Goal: Task Accomplishment & Management: Manage account settings

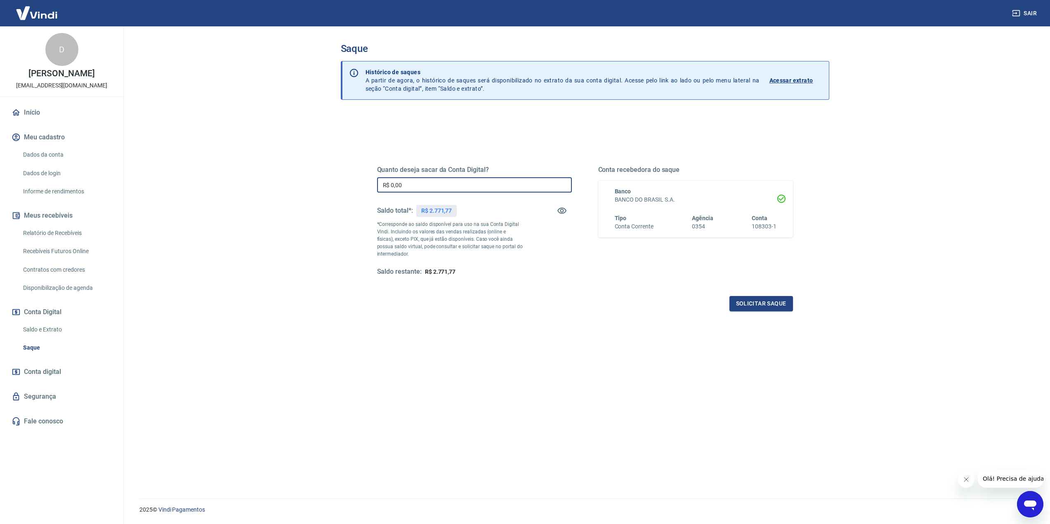
click at [440, 183] on input "R$ 0,00" at bounding box center [474, 184] width 195 height 15
type input "R$ 2.771,00"
click at [773, 304] on button "Solicitar saque" at bounding box center [761, 303] width 64 height 15
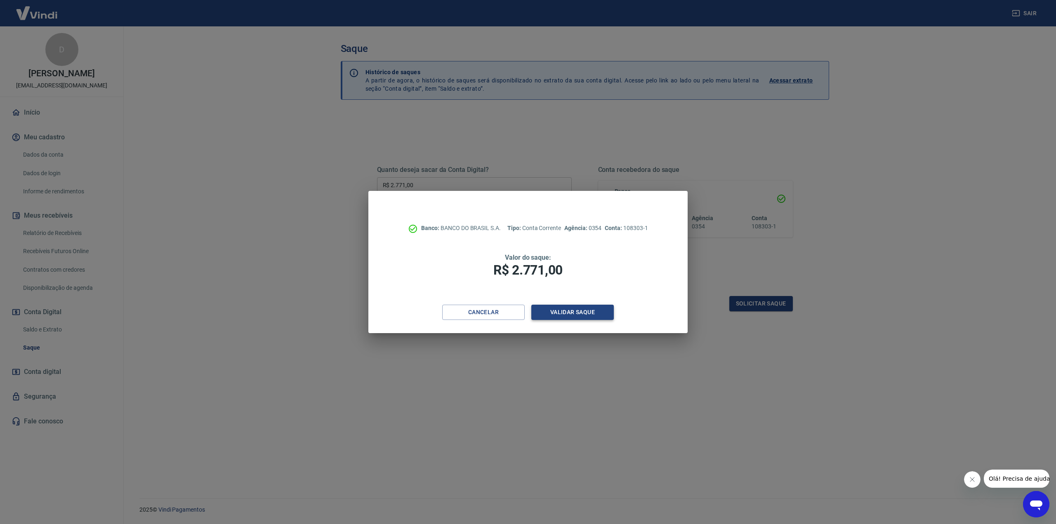
click at [594, 312] on button "Validar saque" at bounding box center [572, 312] width 82 height 15
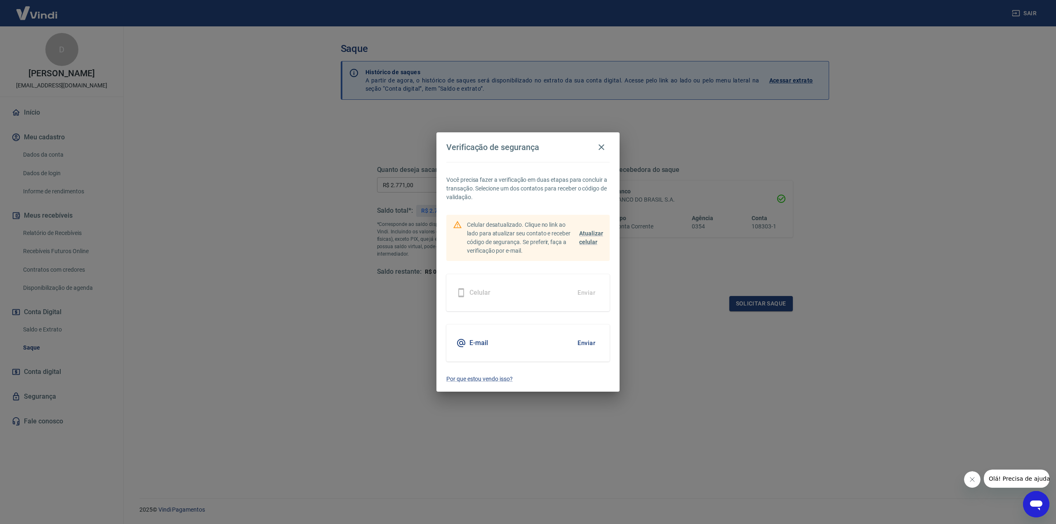
click at [588, 347] on button "Enviar" at bounding box center [586, 342] width 27 height 17
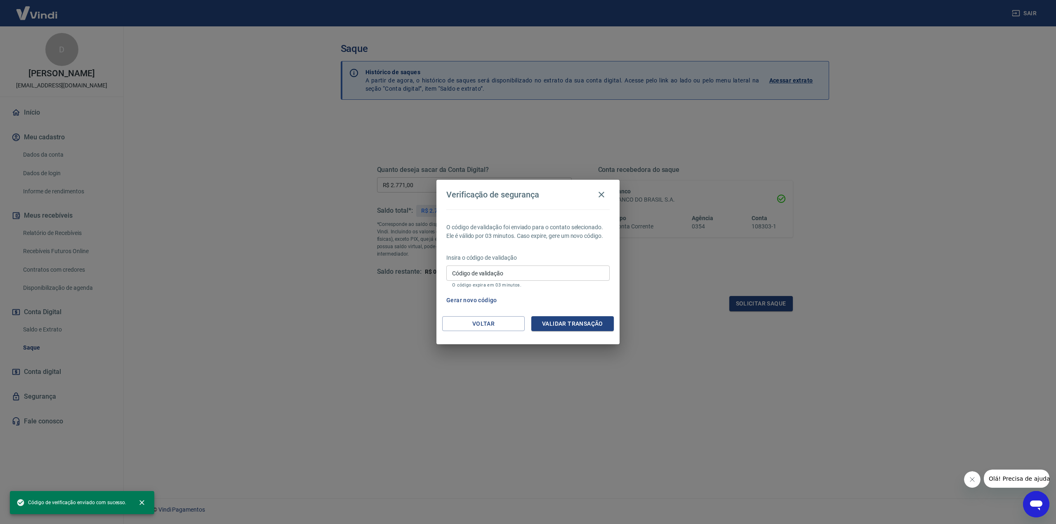
click at [568, 266] on input "Código de validação" at bounding box center [527, 273] width 163 height 15
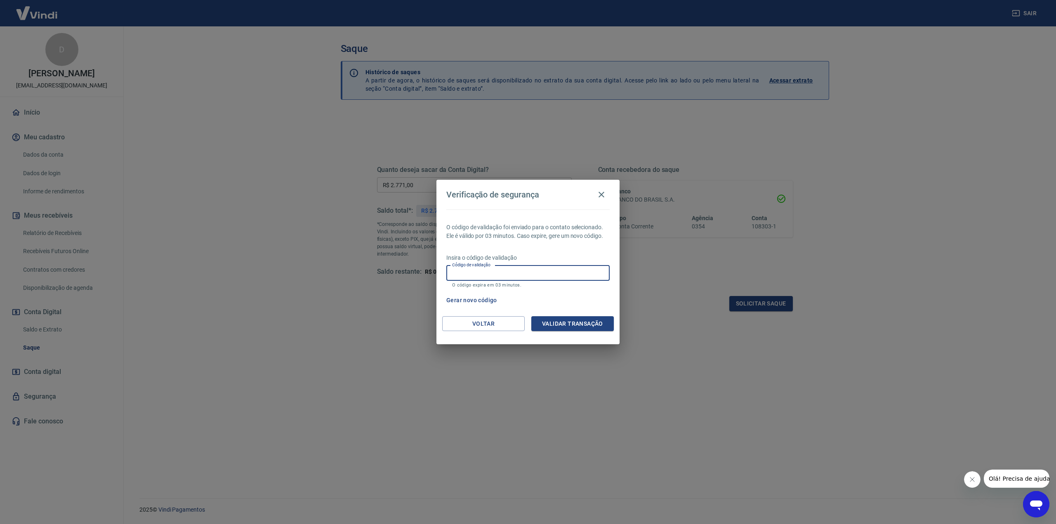
paste input "446737"
type input "446737"
click at [575, 323] on button "Validar transação" at bounding box center [572, 323] width 82 height 15
